Goal: Task Accomplishment & Management: Use online tool/utility

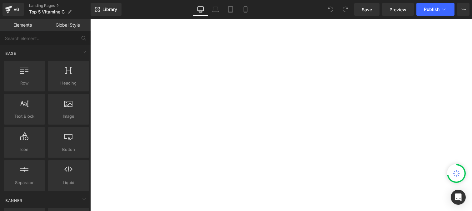
scroll to position [13, 0]
click at [108, 7] on span "Library" at bounding box center [109, 10] width 15 height 6
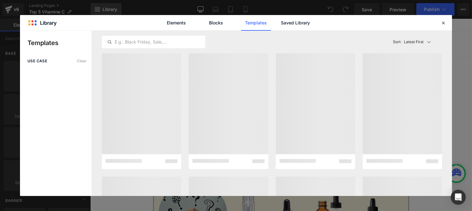
scroll to position [0, 0]
click at [101, 0] on div "You are previewing how the will restyle your page. You can not edit Elements in…" at bounding box center [236, 0] width 472 height 0
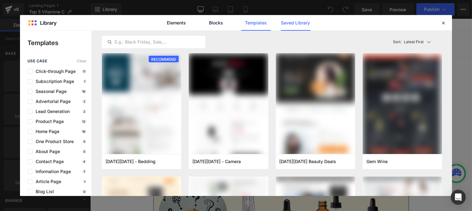
click at [0, 0] on link "Saved Library" at bounding box center [0, 0] width 0 height 0
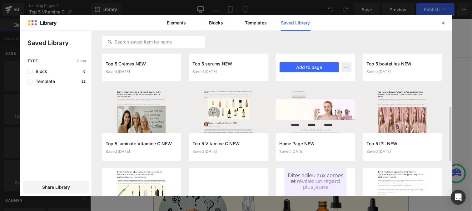
scroll to position [202, 0]
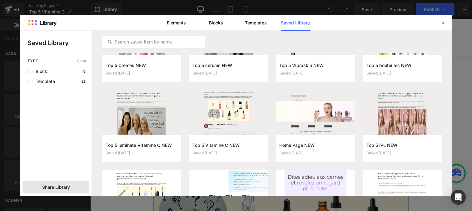
click at [53, 185] on span "Share Library" at bounding box center [56, 187] width 28 height 6
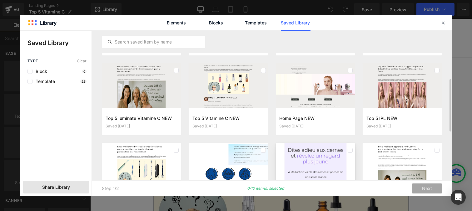
scroll to position [207, 0]
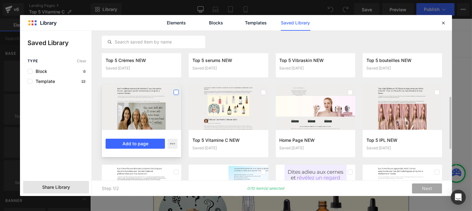
click at [175, 92] on label at bounding box center [176, 92] width 5 height 5
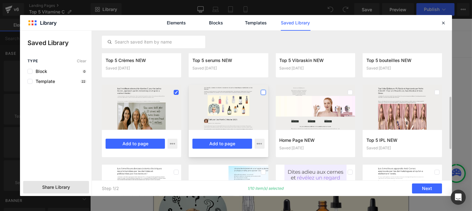
click at [261, 92] on label at bounding box center [263, 92] width 5 height 5
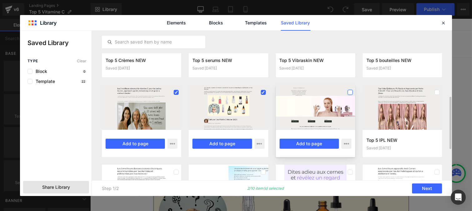
click at [349, 92] on label at bounding box center [350, 92] width 5 height 5
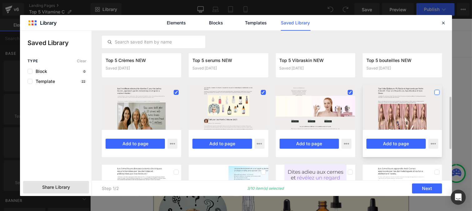
click at [438, 91] on label at bounding box center [437, 92] width 5 height 5
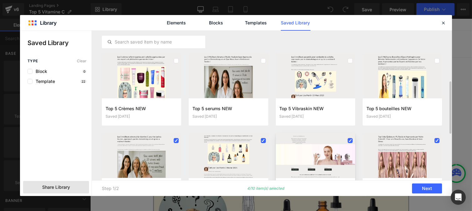
scroll to position [147, 0]
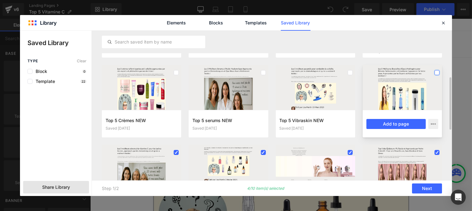
click at [436, 72] on label at bounding box center [437, 72] width 5 height 5
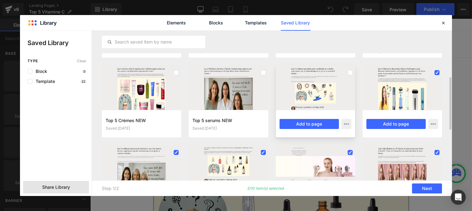
click at [344, 73] on div at bounding box center [315, 87] width 79 height 45
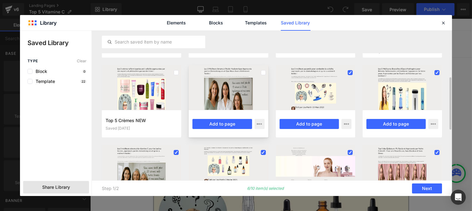
click at [223, 97] on div at bounding box center [228, 87] width 79 height 45
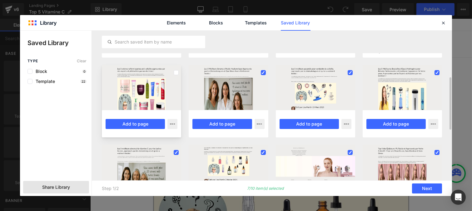
click at [146, 91] on div at bounding box center [141, 87] width 79 height 45
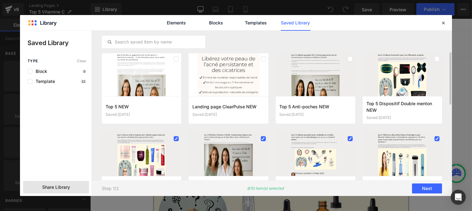
scroll to position [77, 0]
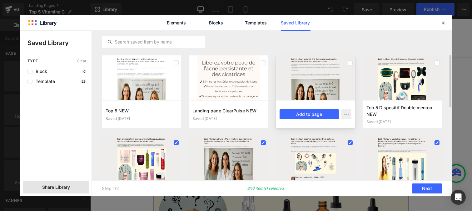
click at [311, 82] on div at bounding box center [315, 77] width 79 height 45
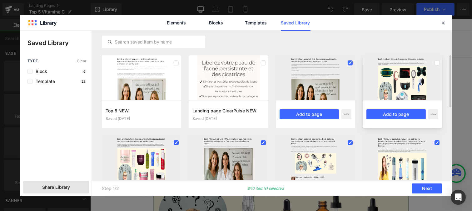
click at [415, 80] on div at bounding box center [402, 77] width 79 height 45
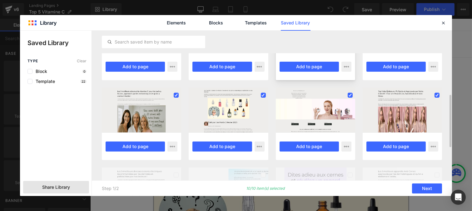
scroll to position [205, 0]
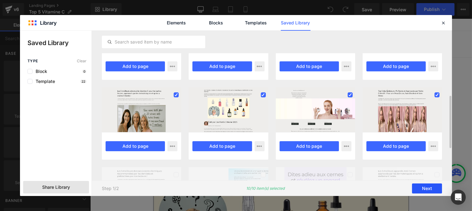
click at [429, 187] on button "Next" at bounding box center [427, 188] width 30 height 10
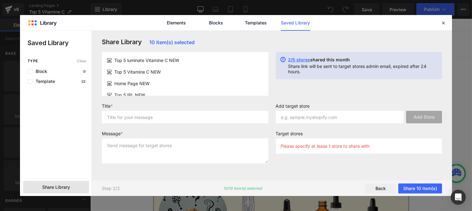
scroll to position [0, 0]
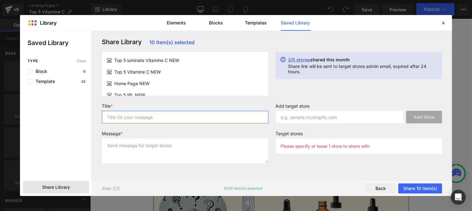
click at [208, 117] on input "text" at bounding box center [185, 117] width 167 height 12
type input "p"
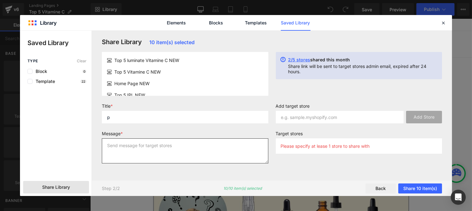
click at [155, 152] on textarea at bounding box center [185, 150] width 167 height 25
type textarea "p"
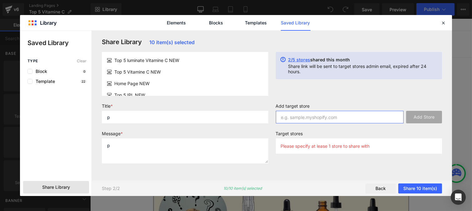
click at [295, 119] on input "text" at bounding box center [340, 117] width 128 height 12
paste input "e8u68g-11"
type input "e8u68g-11"
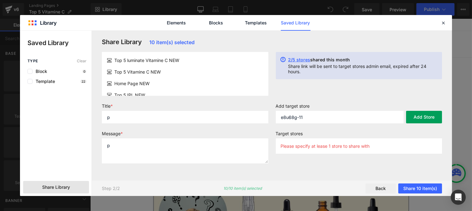
click at [417, 120] on button "Add Store" at bounding box center [424, 117] width 36 height 12
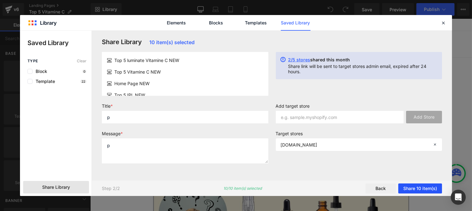
click at [414, 191] on button "Share 10 item(s)" at bounding box center [420, 188] width 44 height 10
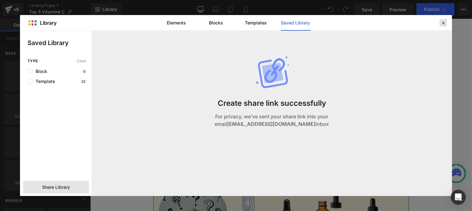
drag, startPoint x: 443, startPoint y: 23, endPoint x: 199, endPoint y: 24, distance: 243.3
click at [443, 23] on icon at bounding box center [443, 23] width 6 height 6
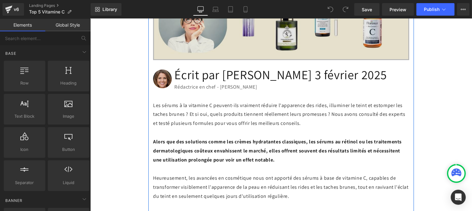
scroll to position [201, 0]
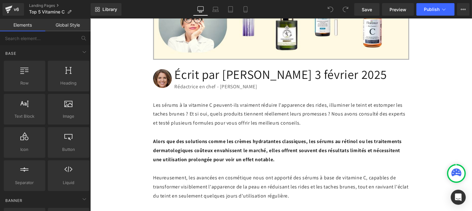
click at [75, 23] on link "Global Style" at bounding box center [67, 25] width 45 height 12
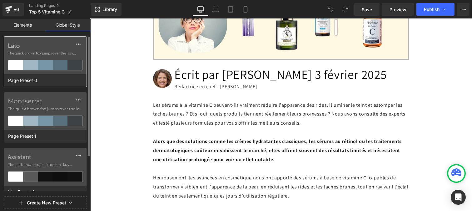
scroll to position [0, 0]
click at [81, 44] on button at bounding box center [78, 44] width 11 height 10
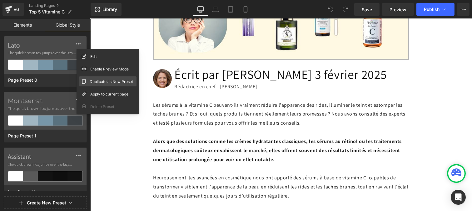
click at [101, 78] on span "Duplicate as New Preset" at bounding box center [111, 81] width 43 height 7
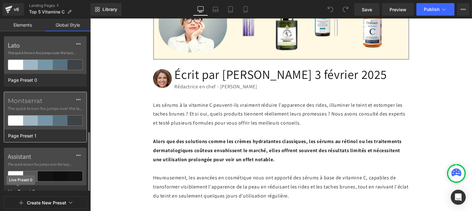
scroll to position [106, 0]
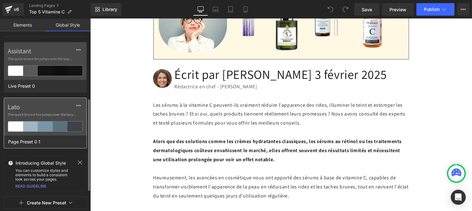
click at [37, 113] on span "The quick brown fox jumps over the lazy..." at bounding box center [45, 115] width 75 height 6
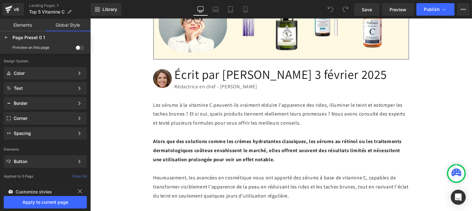
click at [82, 45] on span at bounding box center [80, 47] width 9 height 5
click at [76, 49] on input "checkbox" at bounding box center [76, 49] width 0 height 0
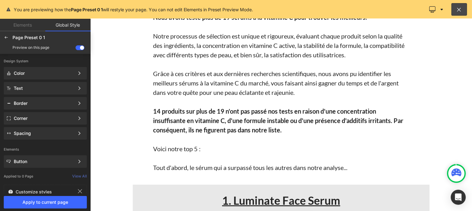
scroll to position [651, 0]
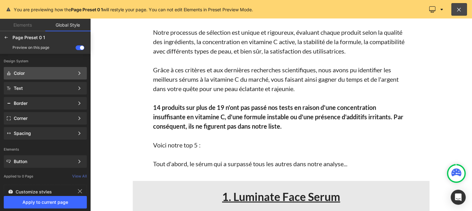
click at [22, 75] on div "Color" at bounding box center [44, 73] width 61 height 5
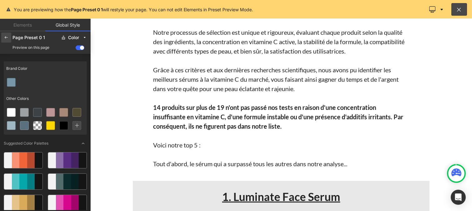
click at [4, 39] on icon at bounding box center [6, 37] width 5 height 5
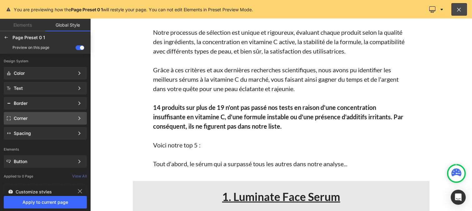
click at [26, 127] on div "Corner" at bounding box center [45, 133] width 83 height 12
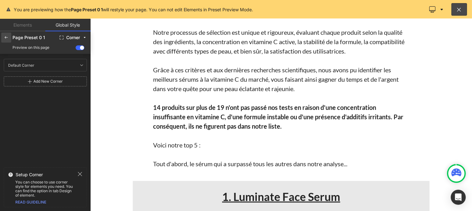
click at [5, 35] on icon at bounding box center [6, 37] width 5 height 5
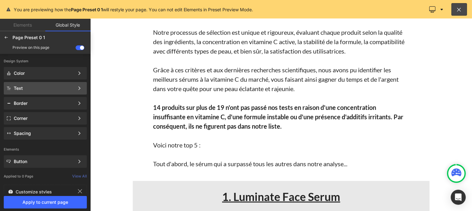
click at [36, 88] on div "Text" at bounding box center [44, 88] width 61 height 5
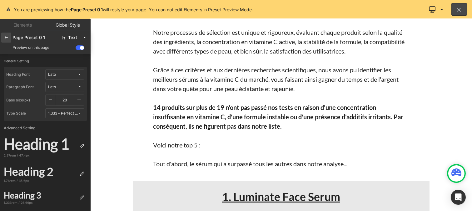
click at [7, 37] on icon at bounding box center [6, 37] width 5 height 5
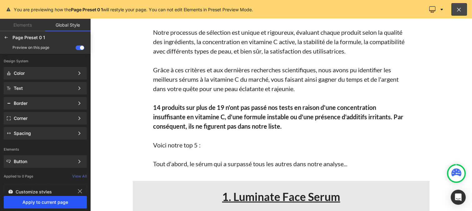
click at [46, 200] on span "Apply to current page" at bounding box center [45, 201] width 76 height 5
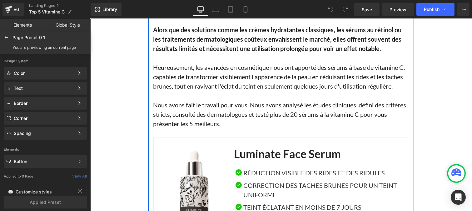
scroll to position [369, 0]
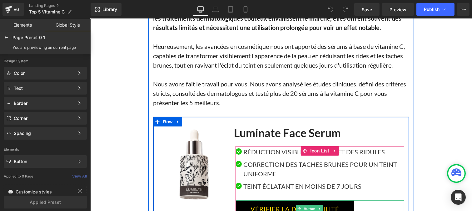
click at [261, 204] on link "VÉRIFIER LA DISPONIBILITÉ" at bounding box center [294, 208] width 119 height 17
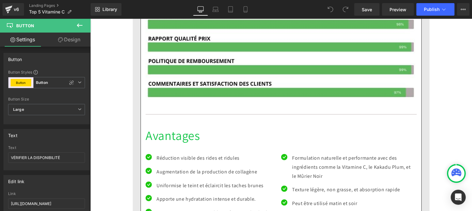
scroll to position [1158, 0]
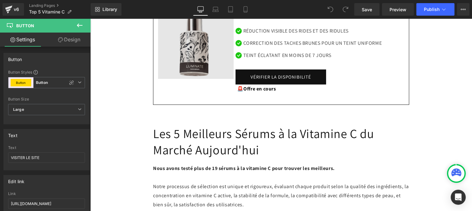
scroll to position [440, 0]
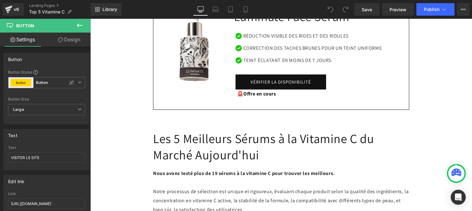
click at [79, 24] on icon at bounding box center [79, 25] width 7 height 7
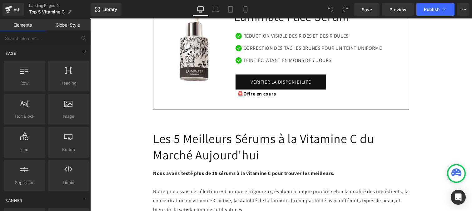
click at [67, 24] on link "Global Style" at bounding box center [67, 25] width 45 height 12
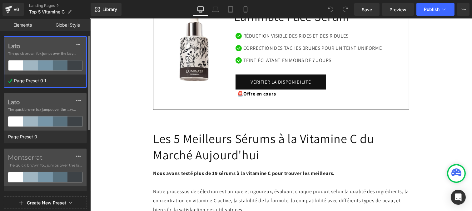
click at [44, 52] on span "The quick brown fox jumps over the lazy..." at bounding box center [45, 54] width 74 height 6
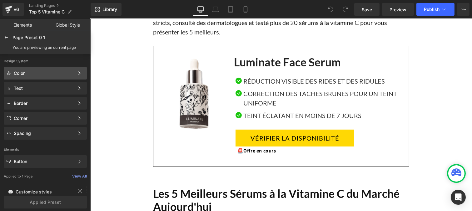
click at [32, 71] on div "Color" at bounding box center [44, 73] width 61 height 5
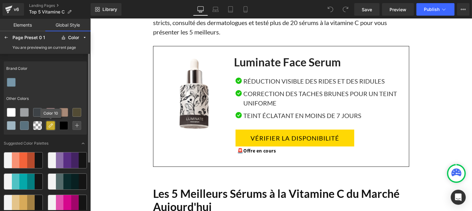
click at [48, 127] on icon at bounding box center [50, 125] width 5 height 5
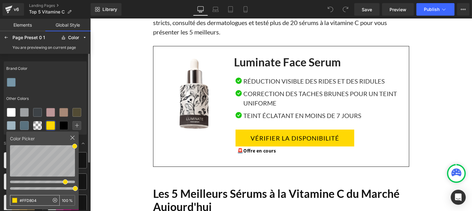
click at [41, 200] on input "#FFD804" at bounding box center [29, 200] width 39 height 10
click at [65, 126] on icon at bounding box center [63, 125] width 5 height 5
click at [38, 203] on input "#000000" at bounding box center [29, 200] width 39 height 10
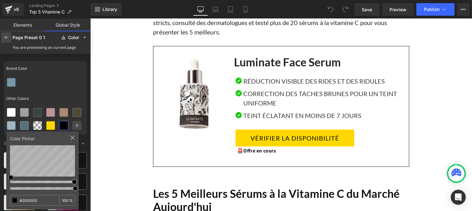
click at [3, 38] on div at bounding box center [6, 37] width 10 height 10
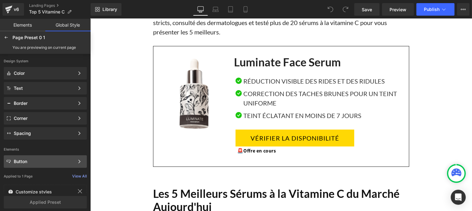
click at [23, 160] on div "Button" at bounding box center [44, 161] width 61 height 5
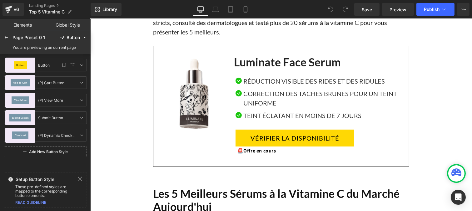
click at [22, 69] on div "Button" at bounding box center [20, 64] width 30 height 15
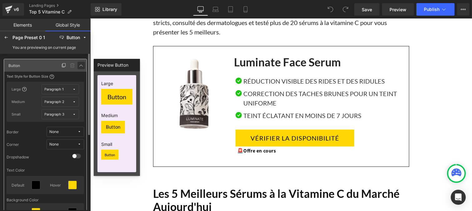
click at [81, 66] on icon at bounding box center [81, 65] width 5 height 5
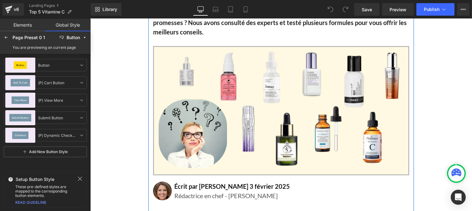
scroll to position [0, 0]
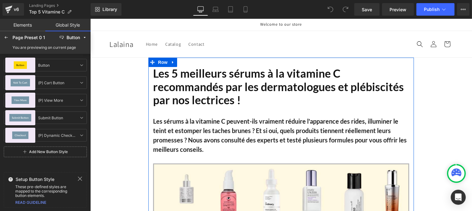
click at [195, 90] on h2 "Les 5 meilleurs sérums à la vitamine C recommandés par les dermatologues et plé…" at bounding box center [281, 87] width 256 height 40
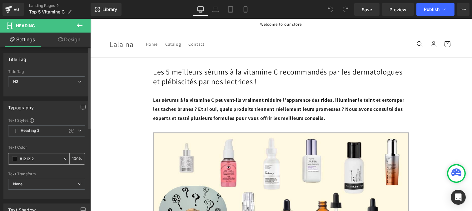
click at [39, 158] on input "#121212" at bounding box center [40, 158] width 40 height 7
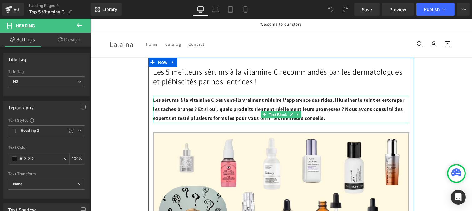
click at [179, 121] on b "Les sérums à la vitamine C peuvent-ils vraiment réduire l'apparence des rides, …" at bounding box center [278, 109] width 251 height 25
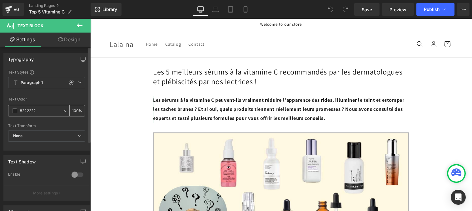
click at [43, 112] on input "#222222" at bounding box center [40, 110] width 40 height 7
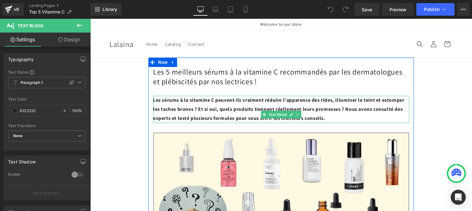
click at [186, 121] on b "Les sérums à la vitamine C peuvent-ils vraiment réduire l'apparence des rides, …" at bounding box center [278, 109] width 251 height 25
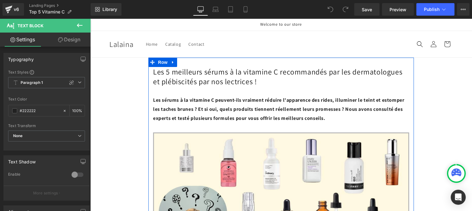
click at [167, 86] on h2 "Les 5 meilleurs sérums à la vitamine C recommandés par les dermatologues et plé…" at bounding box center [281, 76] width 256 height 19
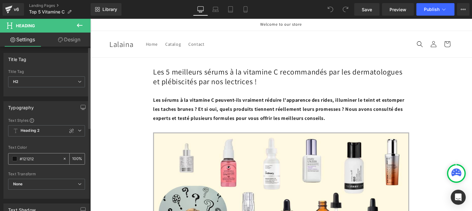
click at [35, 159] on input "#121212" at bounding box center [40, 158] width 40 height 7
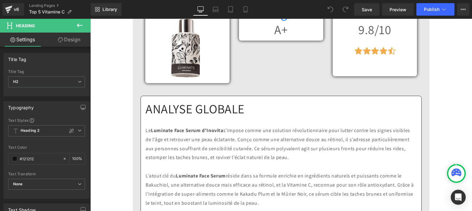
scroll to position [825, 0]
